Goal: Task Accomplishment & Management: Use online tool/utility

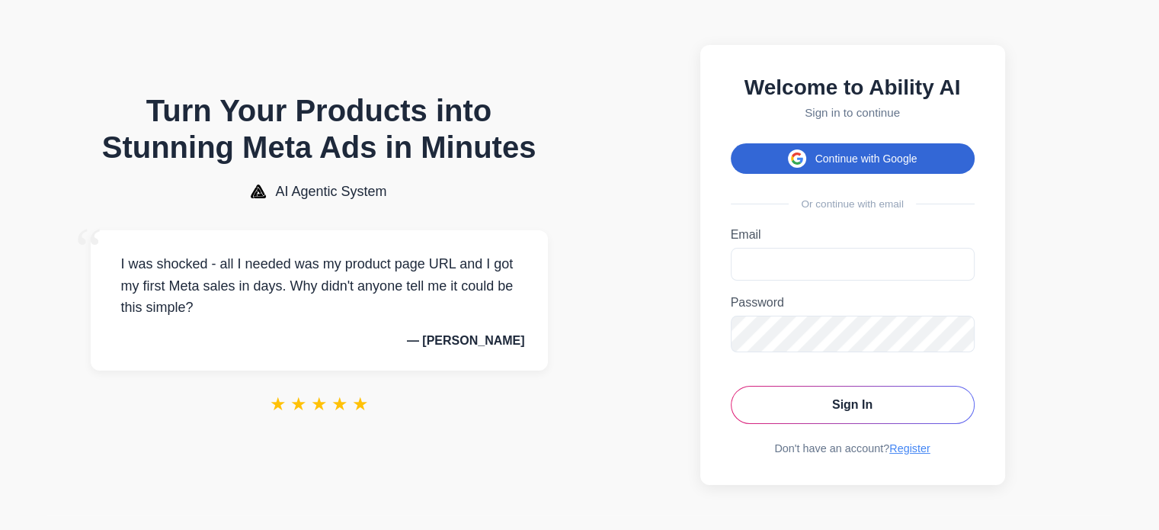
drag, startPoint x: 0, startPoint y: 0, endPoint x: 924, endPoint y: 156, distance: 936.9
click at [924, 156] on button "Continue with Google" at bounding box center [853, 158] width 244 height 30
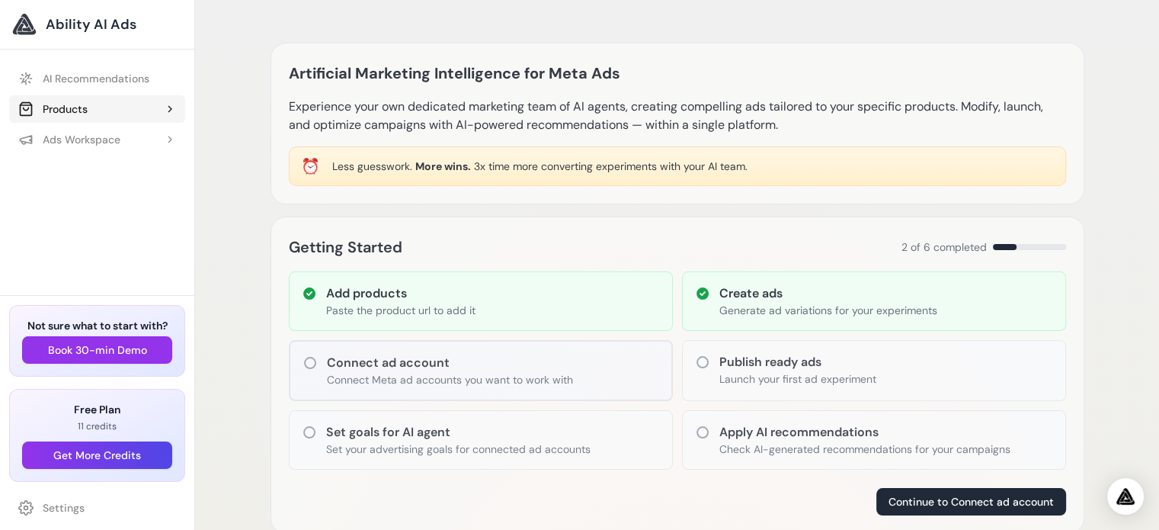
click at [86, 104] on div "Products" at bounding box center [52, 108] width 69 height 15
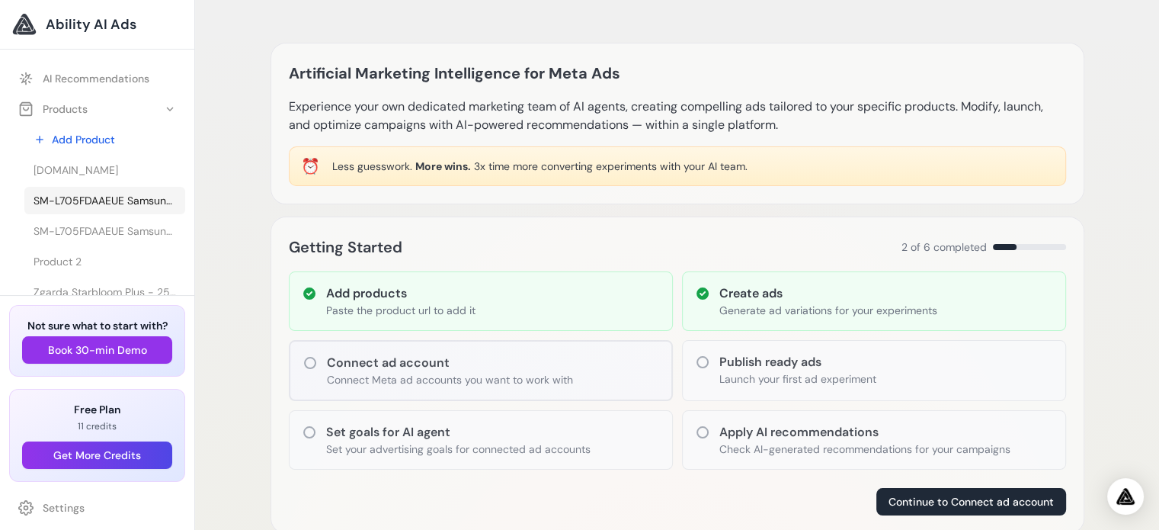
click at [70, 199] on span "SM-L705FDAAEUE Samsung Galaxy Watch Ultra 3.81 cm (1.5") AMOLED 47 mm Digital 4…" at bounding box center [105, 200] width 143 height 15
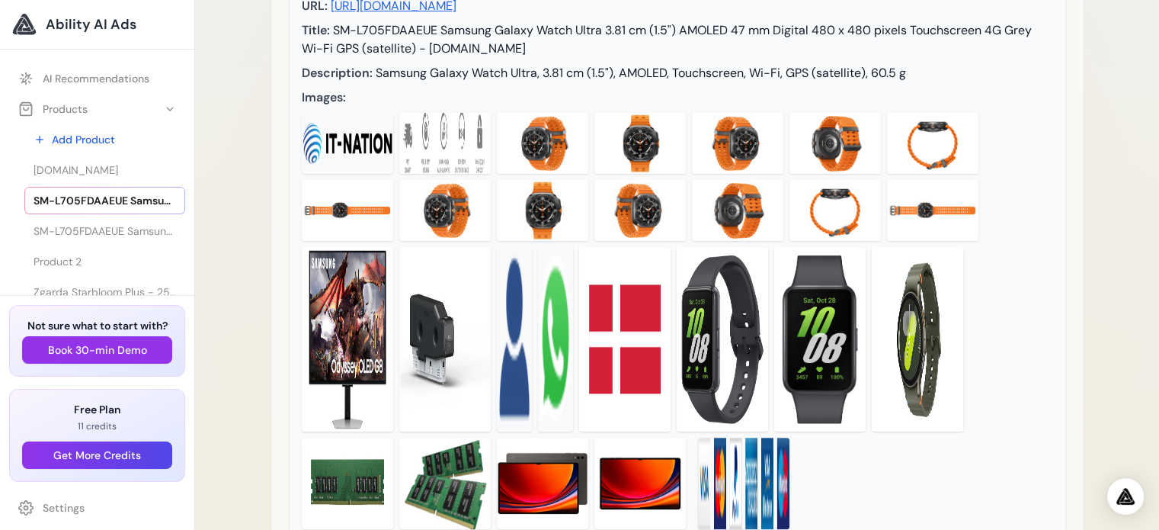
scroll to position [33, 0]
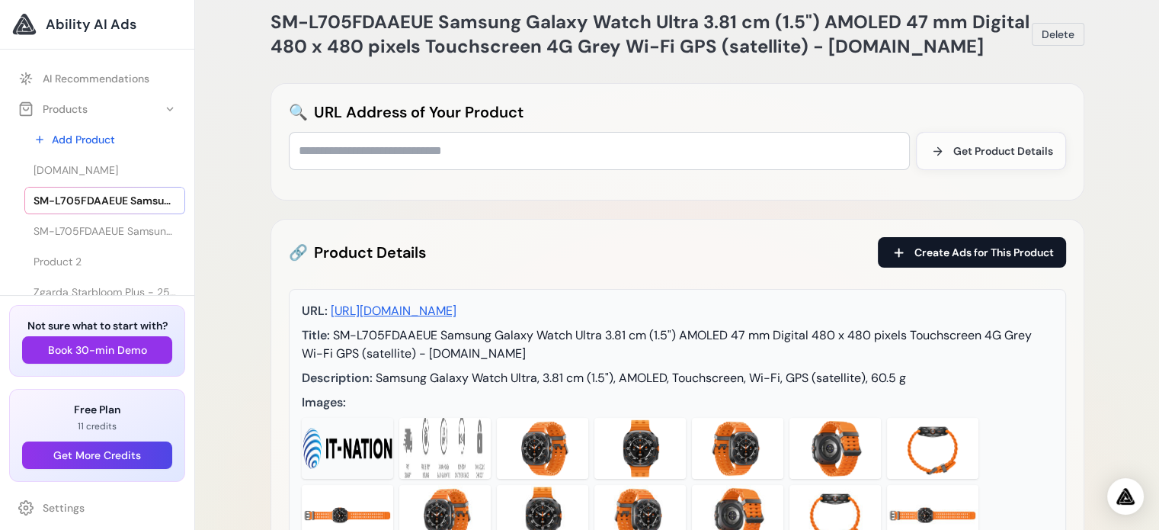
click at [982, 251] on span "Create Ads for This Product" at bounding box center [984, 252] width 139 height 15
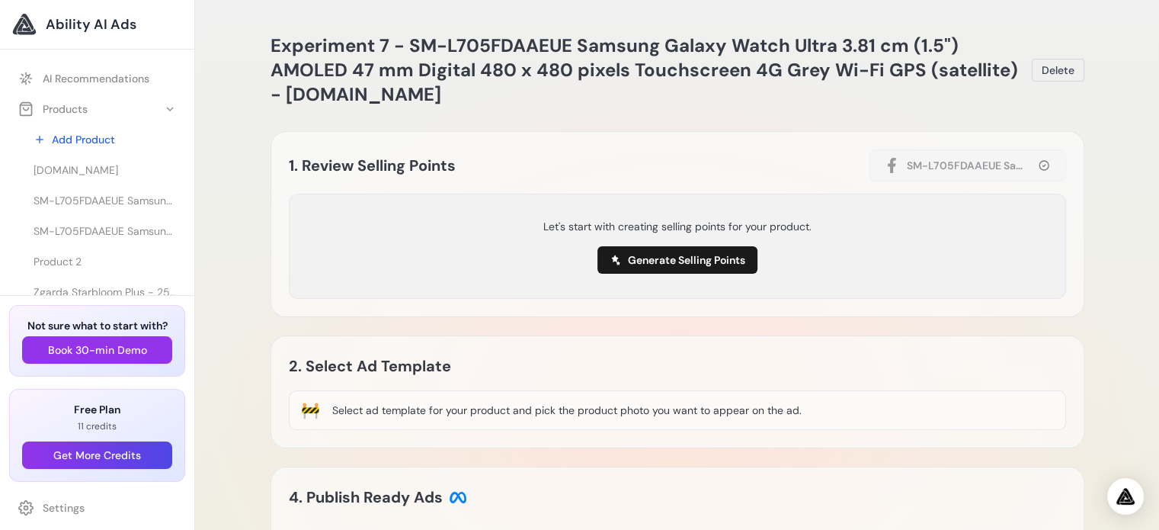
scroll to position [4, 0]
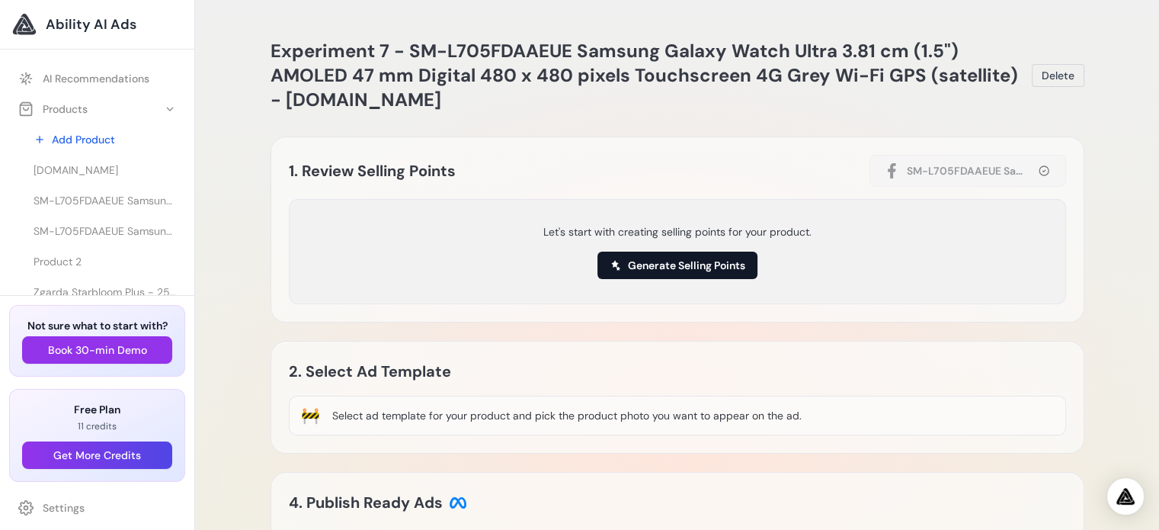
click at [709, 264] on button "Generate Selling Points" at bounding box center [678, 265] width 160 height 27
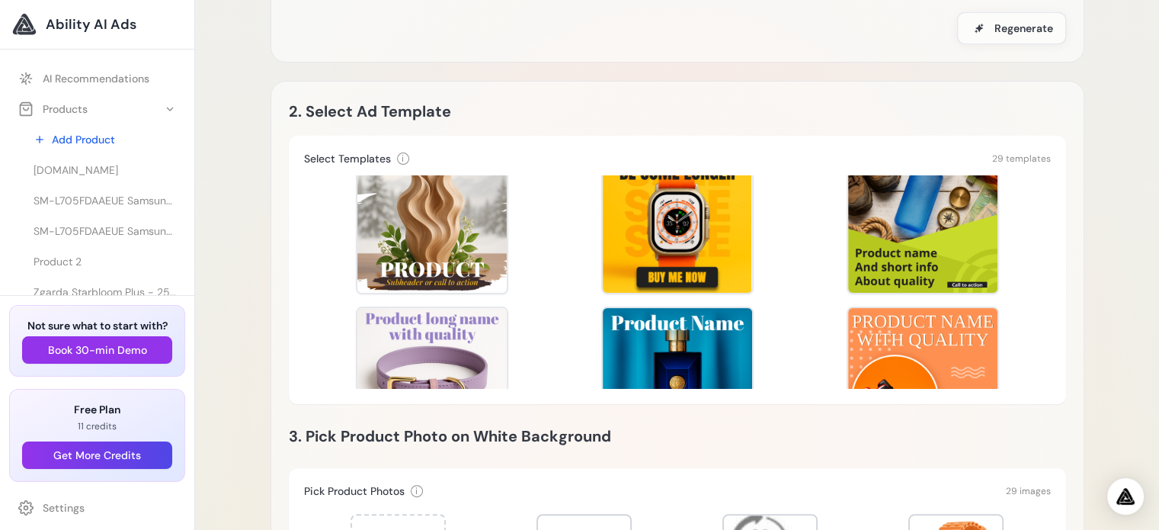
scroll to position [0, 0]
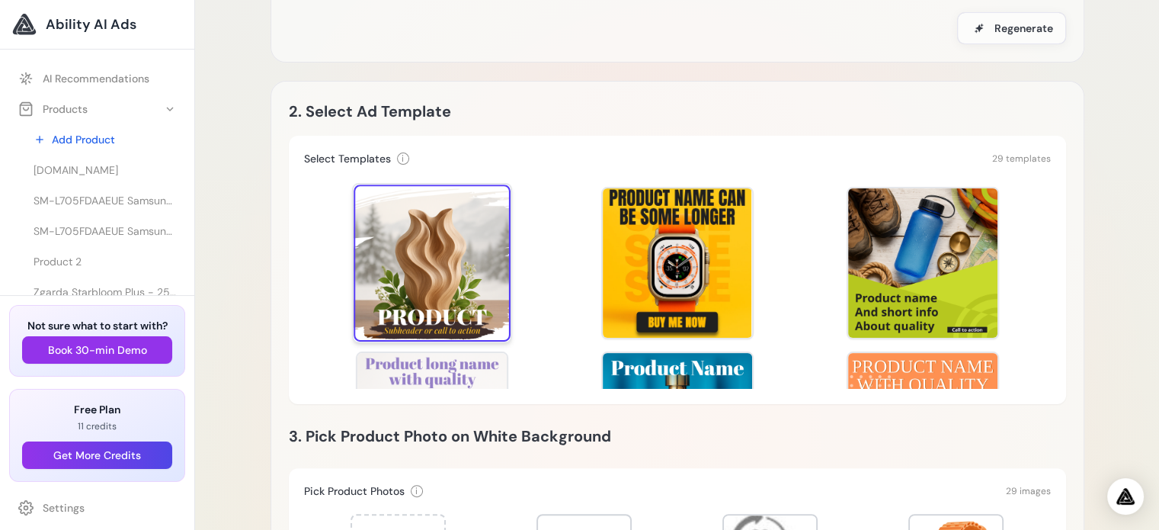
click at [439, 256] on div at bounding box center [432, 262] width 157 height 157
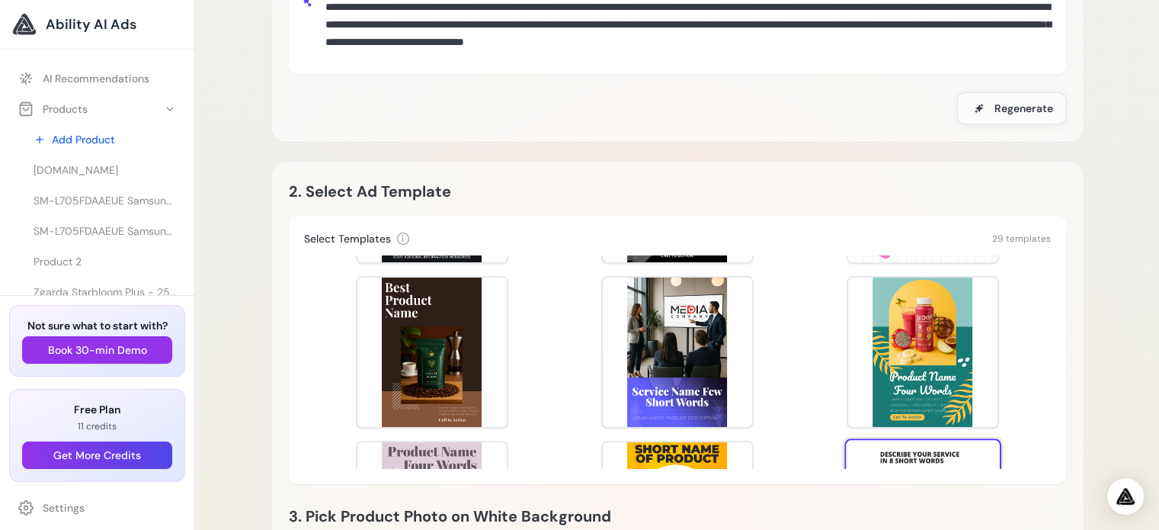
scroll to position [762, 0]
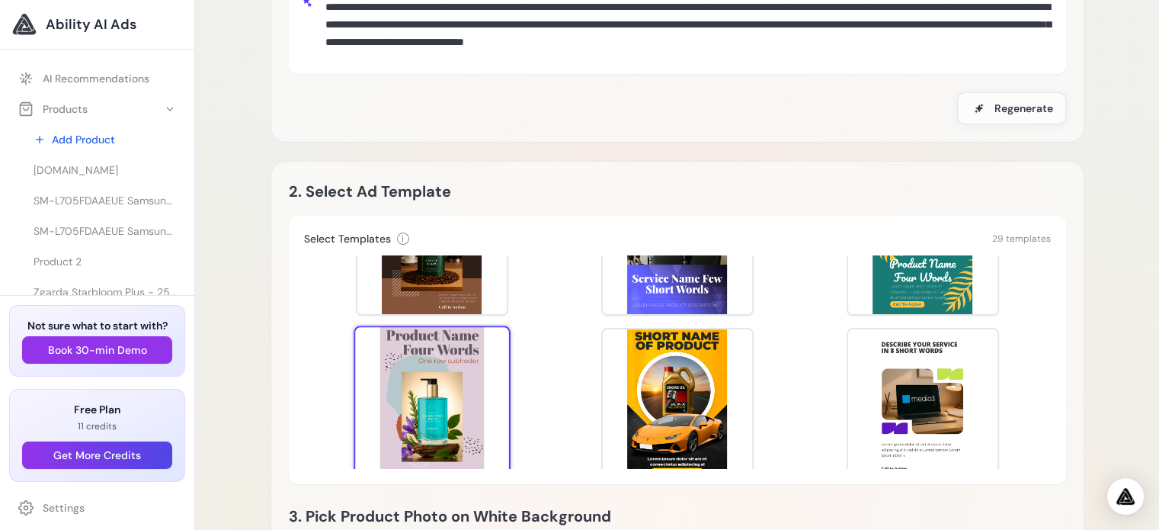
click at [450, 383] on div at bounding box center [432, 403] width 157 height 157
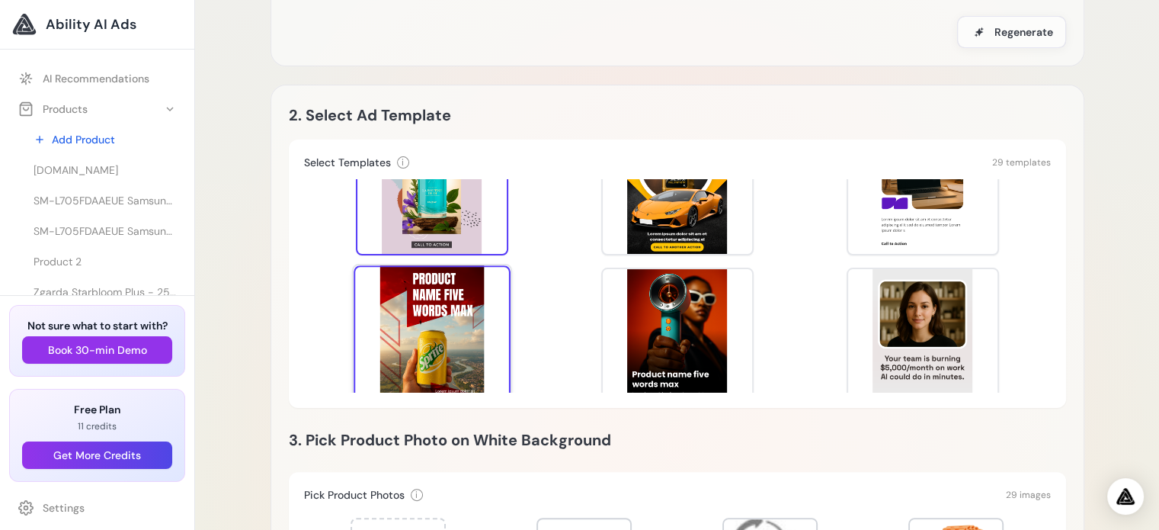
scroll to position [915, 0]
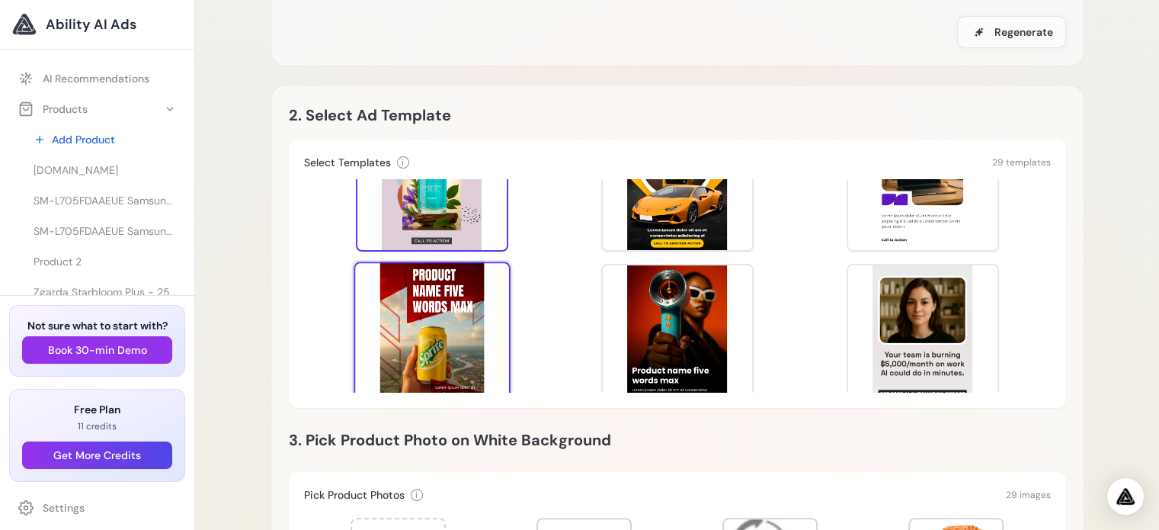
click at [445, 302] on div at bounding box center [432, 339] width 157 height 157
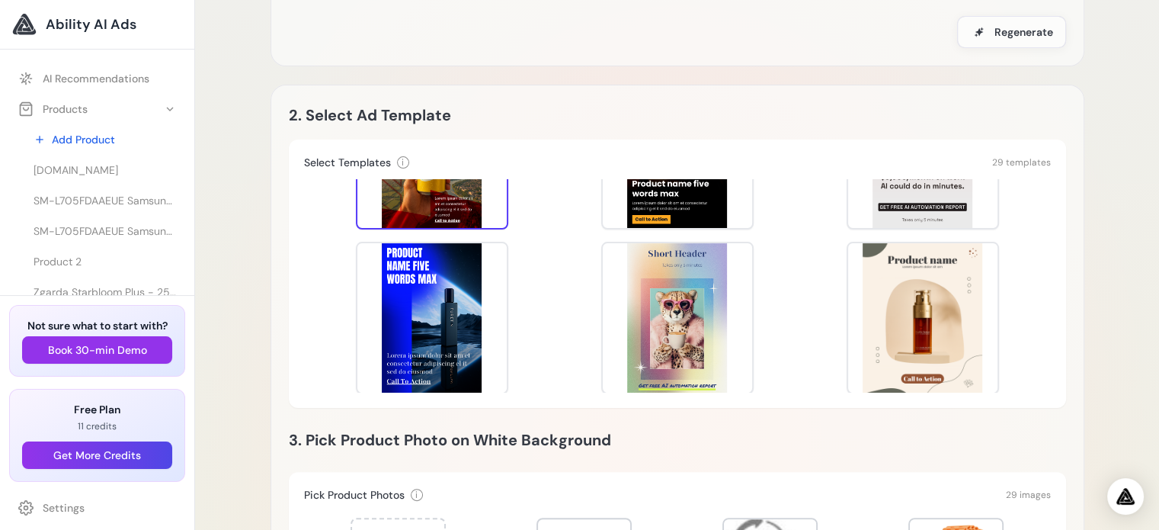
scroll to position [1143, 0]
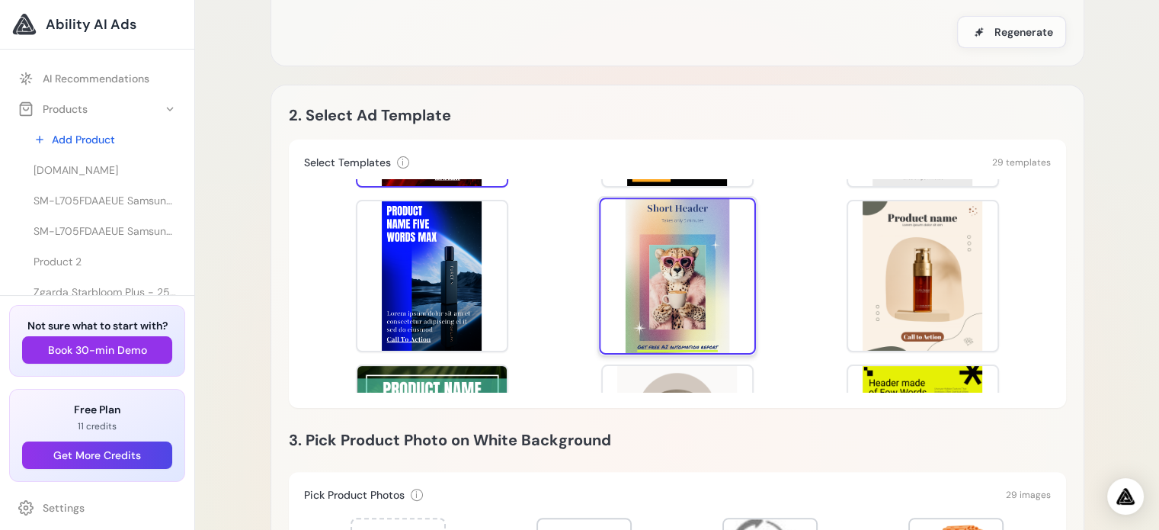
click at [663, 277] on div at bounding box center [677, 275] width 157 height 157
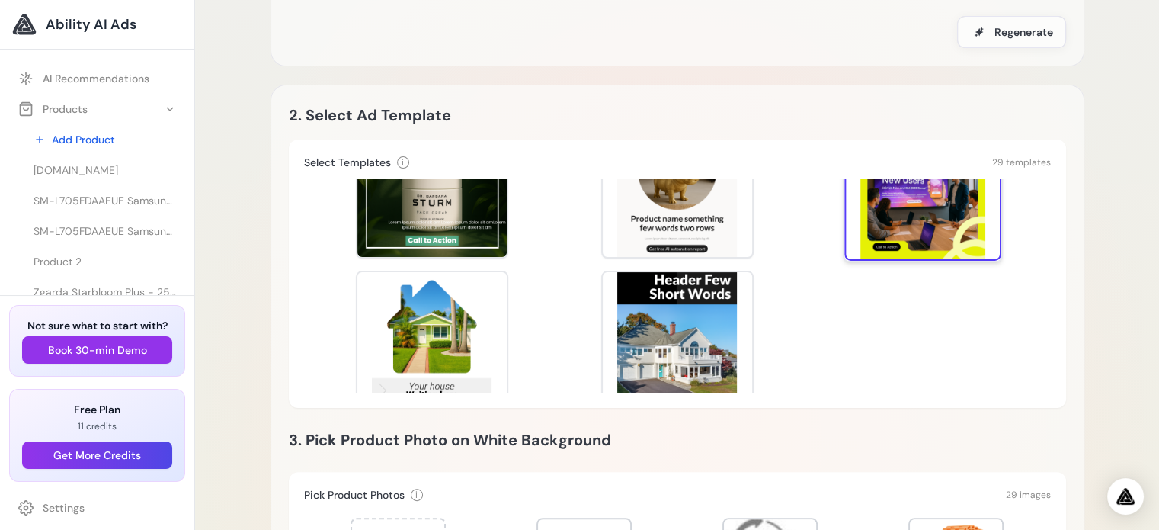
scroll to position [1443, 0]
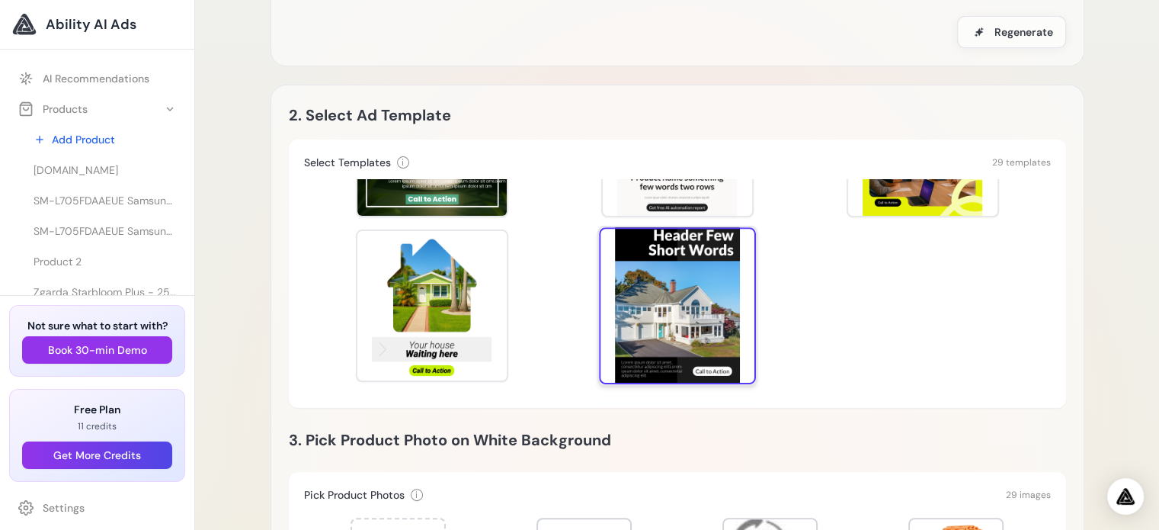
click at [680, 288] on div at bounding box center [677, 305] width 157 height 157
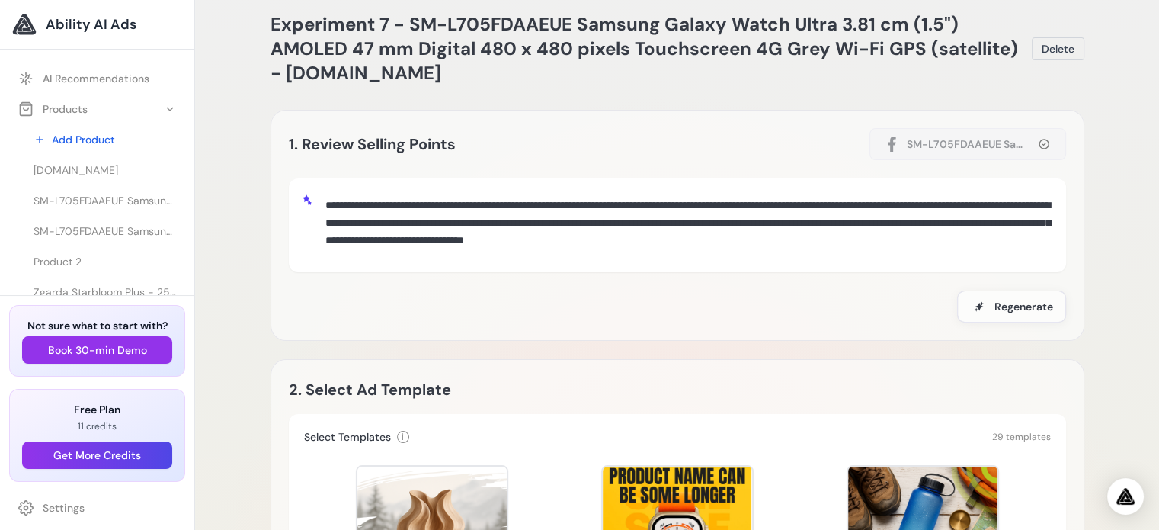
scroll to position [0, 0]
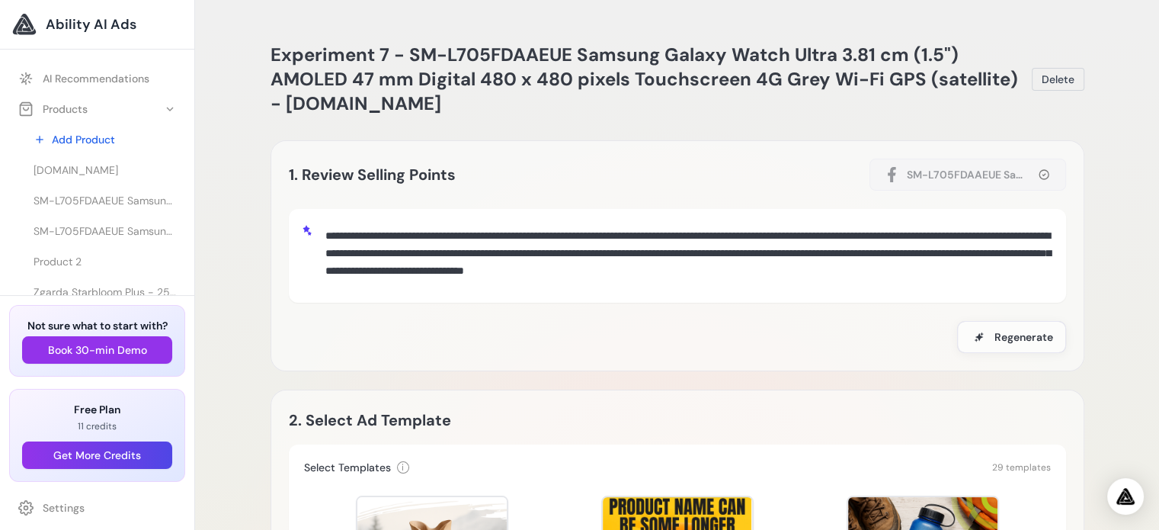
click at [104, 18] on span "Ability AI Ads" at bounding box center [91, 24] width 91 height 21
